Goal: Information Seeking & Learning: Learn about a topic

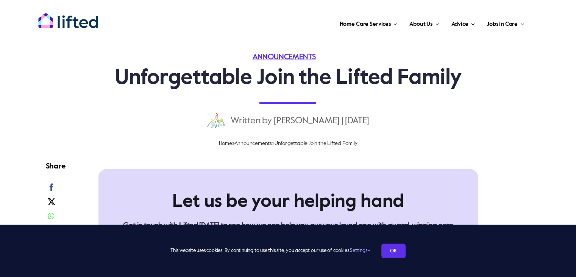
click at [568, 103] on div "Categories: Announcements Unforgettable Join the Lifted Family Written by [PERS…" at bounding box center [288, 74] width 576 height 149
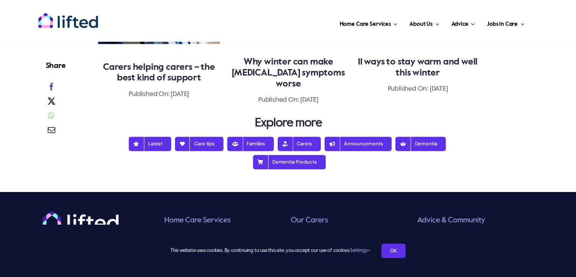
scroll to position [871, 0]
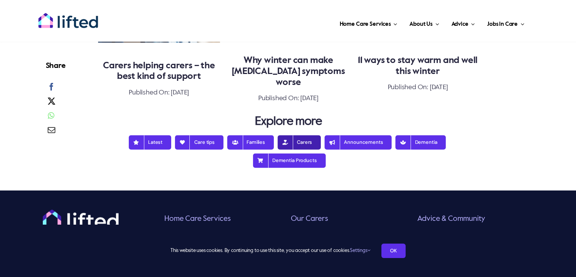
click at [304, 139] on span "Carers" at bounding box center [299, 142] width 26 height 6
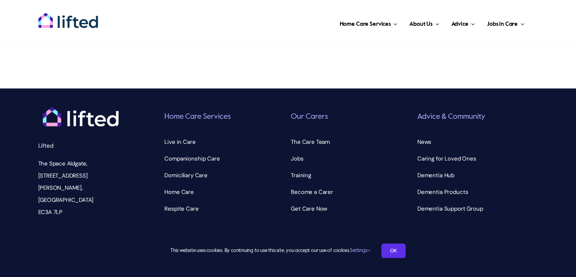
scroll to position [396, 0]
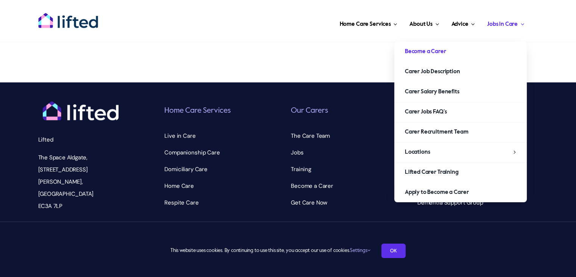
click at [450, 50] on link "Become a Carer" at bounding box center [460, 52] width 133 height 20
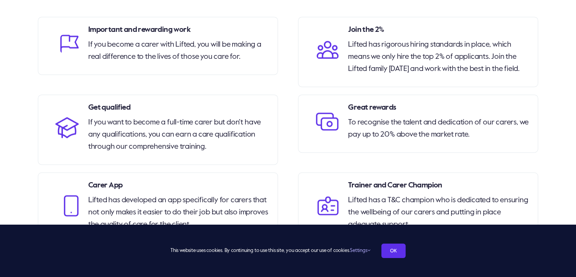
scroll to position [1212, 0]
